Goal: Navigation & Orientation: Find specific page/section

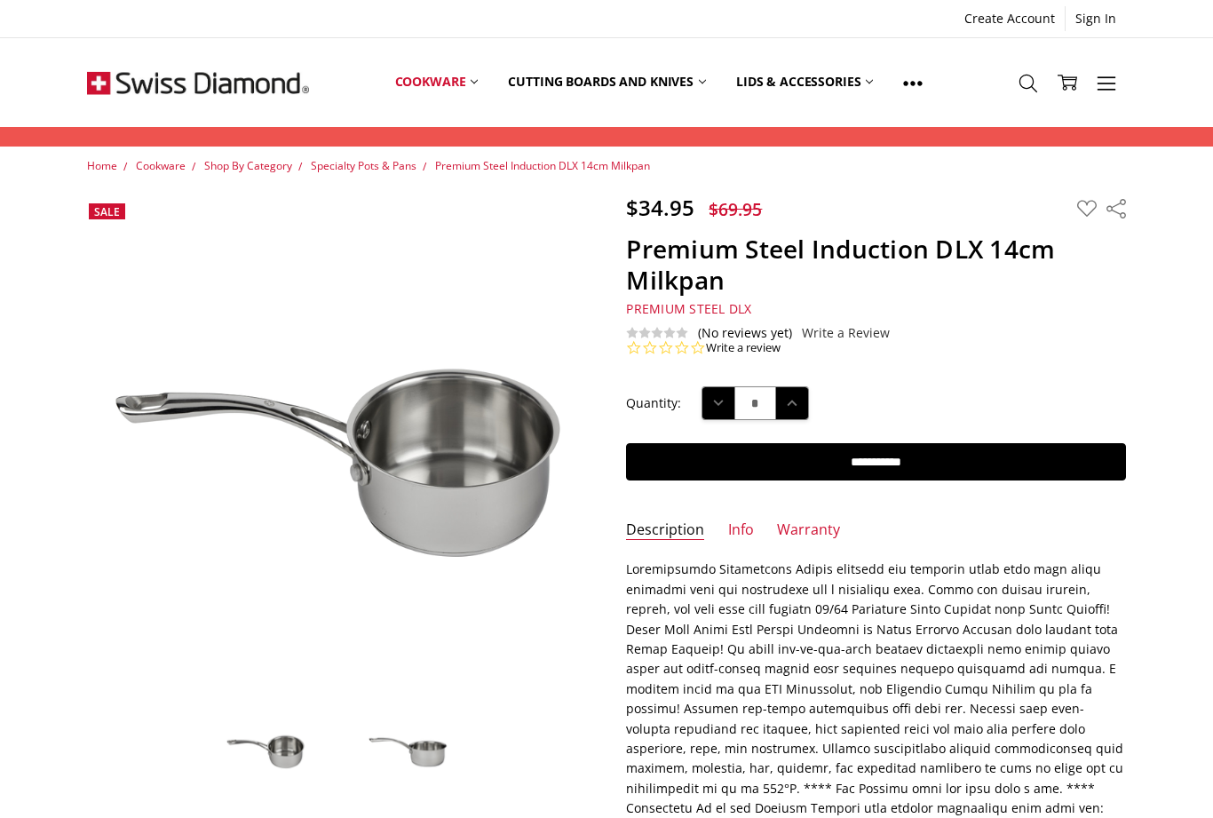
click at [0, 0] on link "XD+ Nonstick Induction" at bounding box center [0, 0] width 0 height 0
